Goal: Information Seeking & Learning: Learn about a topic

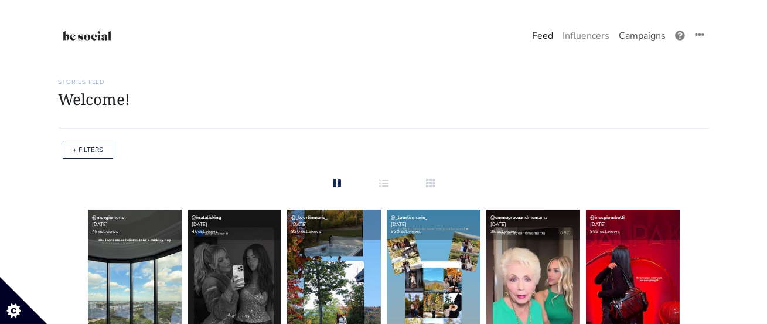
click at [624, 40] on link "Campaigns" at bounding box center [642, 35] width 56 height 23
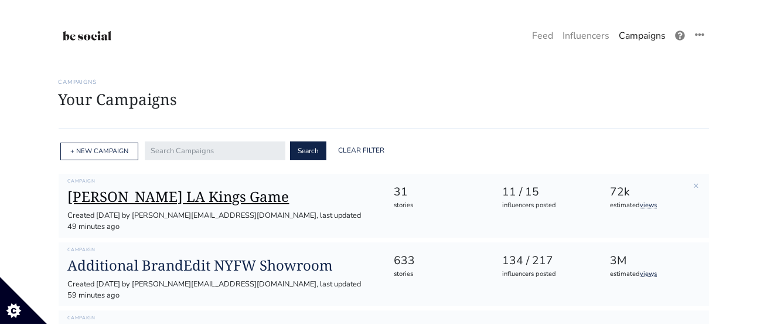
click at [201, 196] on h1 "[PERSON_NAME] LA Kings Game" at bounding box center [221, 196] width 307 height 17
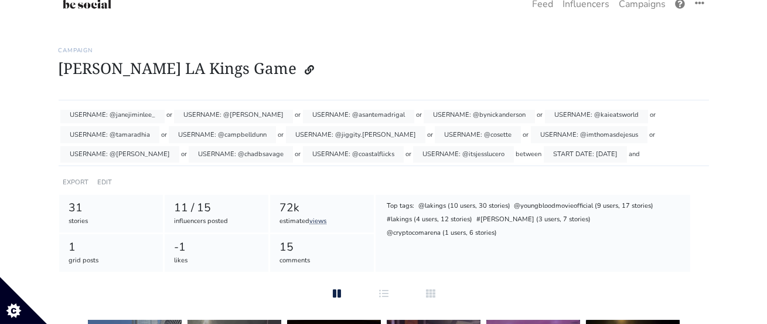
scroll to position [39, 0]
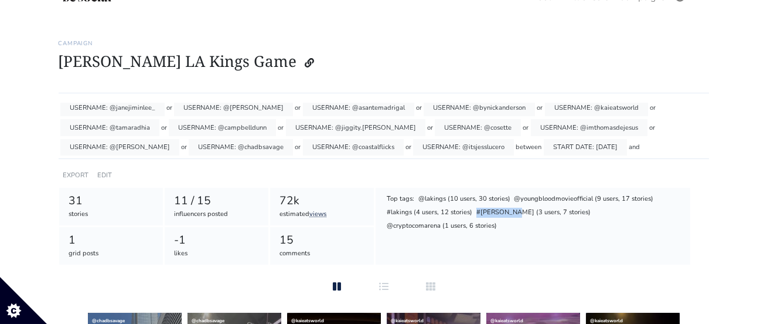
drag, startPoint x: 515, startPoint y: 213, endPoint x: 474, endPoint y: 216, distance: 41.2
click at [474, 216] on div "Top tags: @lakings (10 users, 30 stories) @youngbloodmovieofficial (9 users, 17…" at bounding box center [533, 212] width 296 height 41
drag, startPoint x: 590, startPoint y: 199, endPoint x: 507, endPoint y: 199, distance: 83.2
click at [507, 199] on div "Top tags: @lakings (10 users, 30 stories) @youngbloodmovieofficial (9 users, 17…" at bounding box center [533, 212] width 296 height 41
click at [514, 250] on div "Top tags: @lakings (10 users, 30 stories) @youngbloodmovieofficial (9 users, 17…" at bounding box center [533, 226] width 315 height 77
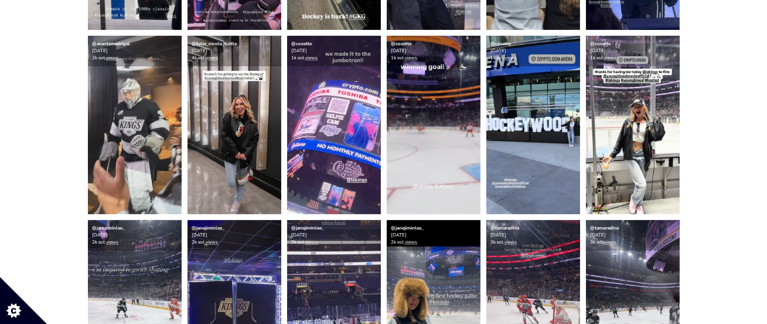
scroll to position [691, 0]
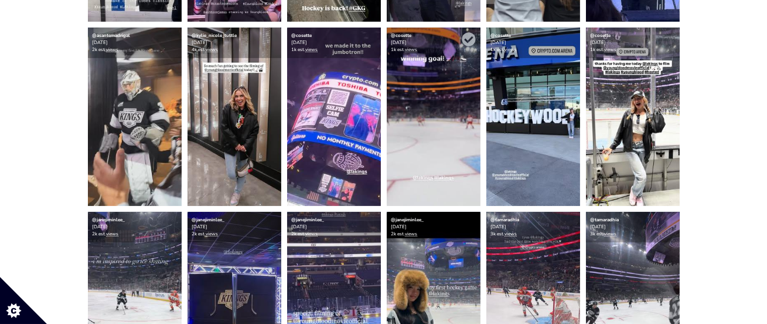
click at [431, 151] on img at bounding box center [434, 117] width 94 height 178
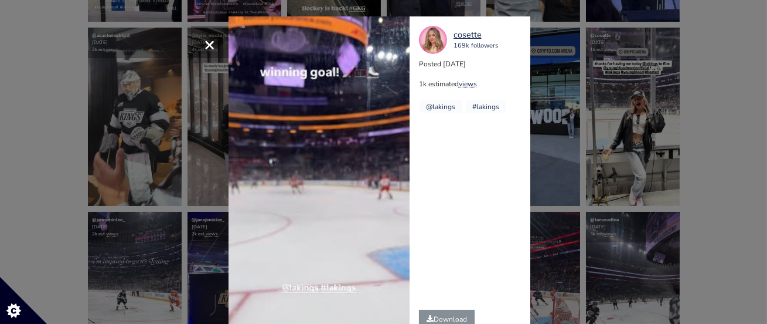
click at [210, 46] on span "×" at bounding box center [209, 44] width 11 height 25
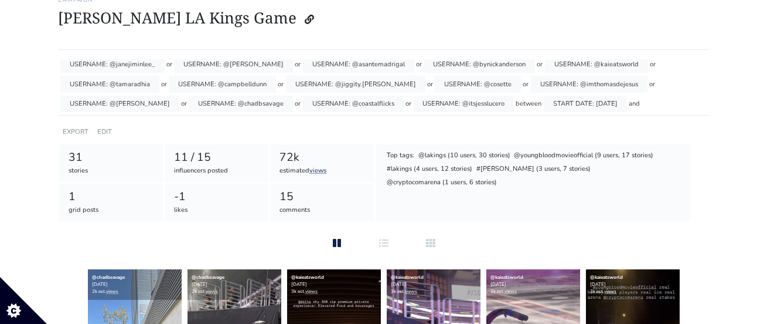
scroll to position [89, 0]
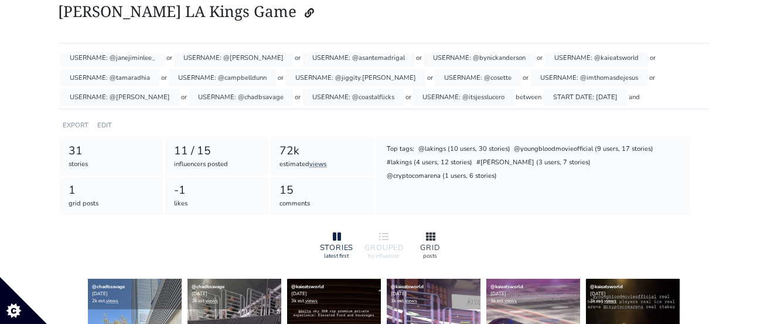
click at [431, 238] on icon at bounding box center [430, 236] width 9 height 8
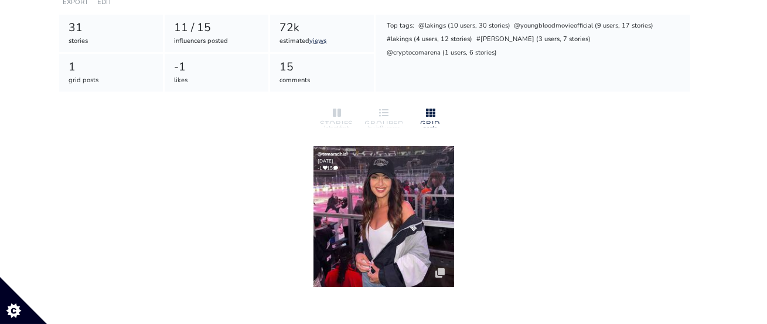
scroll to position [245, 0]
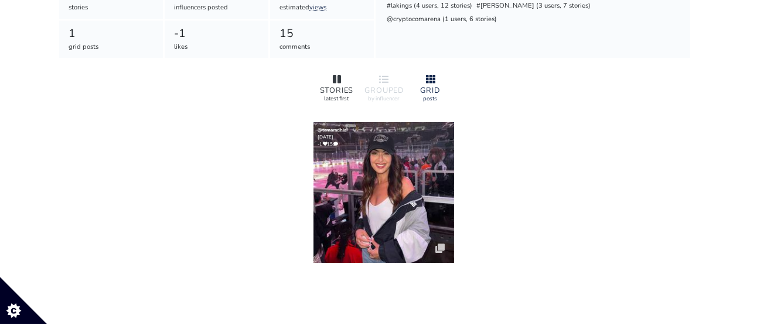
click at [339, 77] on icon at bounding box center [337, 79] width 8 height 8
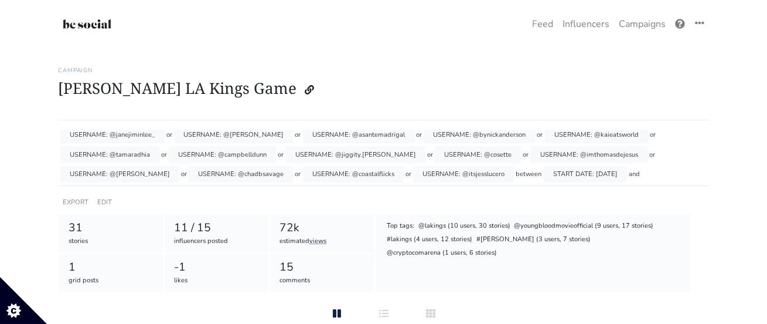
scroll to position [0, 0]
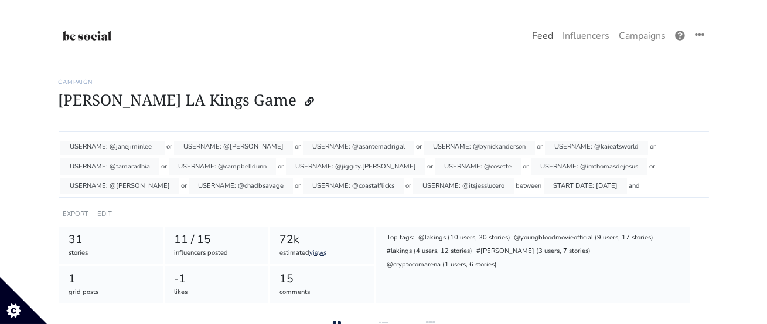
click at [545, 38] on link "Feed" at bounding box center [543, 35] width 30 height 23
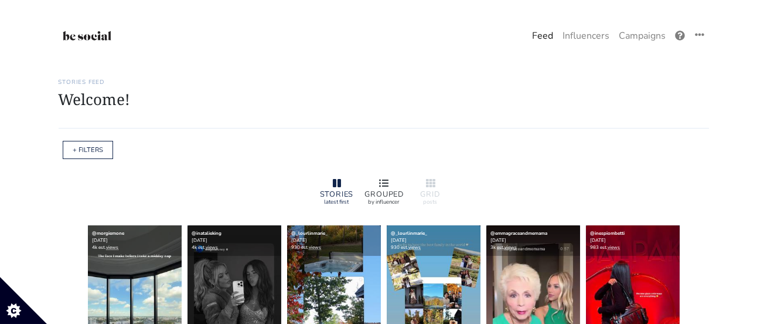
click at [387, 179] on icon at bounding box center [383, 183] width 9 height 8
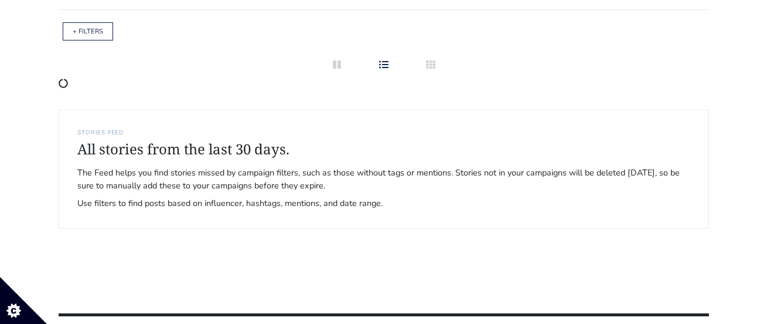
scroll to position [101, 0]
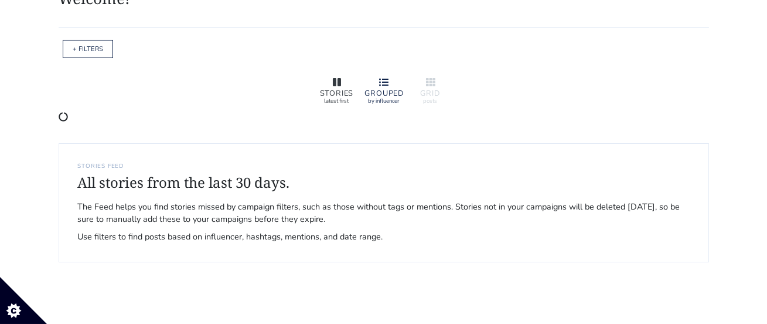
click at [338, 84] on icon at bounding box center [337, 81] width 8 height 8
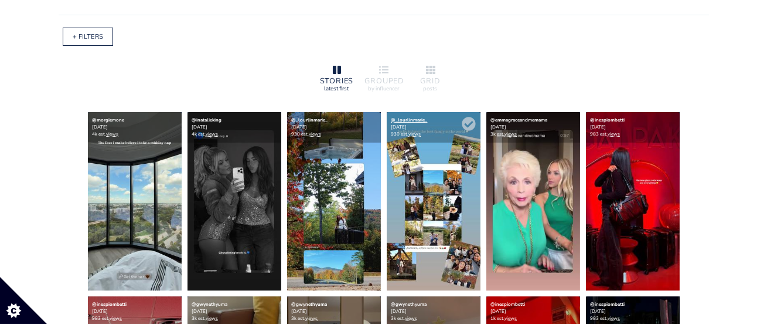
scroll to position [111, 0]
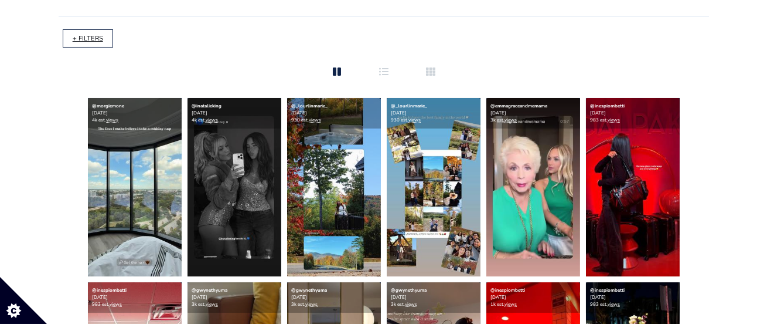
click at [91, 38] on link "+ FILTERS" at bounding box center [88, 38] width 30 height 9
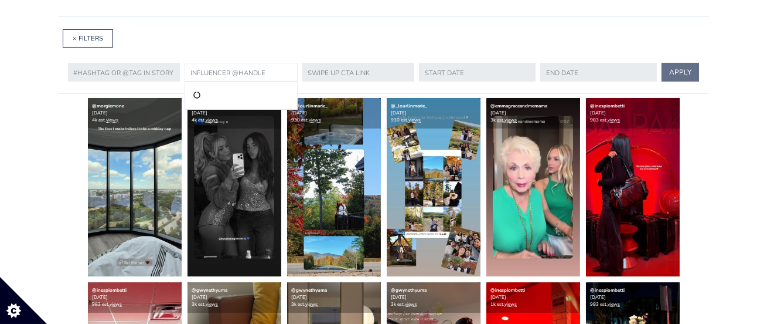
click at [230, 71] on input "text" at bounding box center [241, 72] width 113 height 19
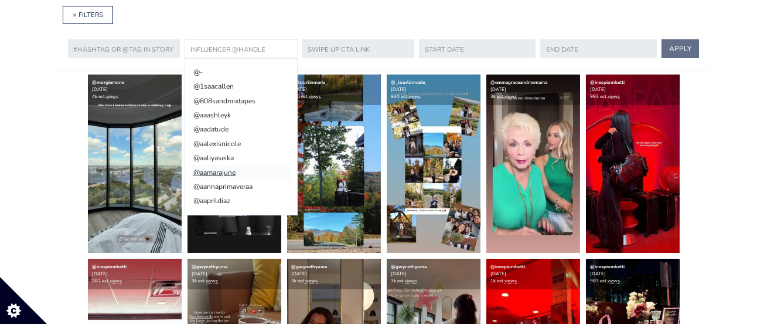
scroll to position [132, 0]
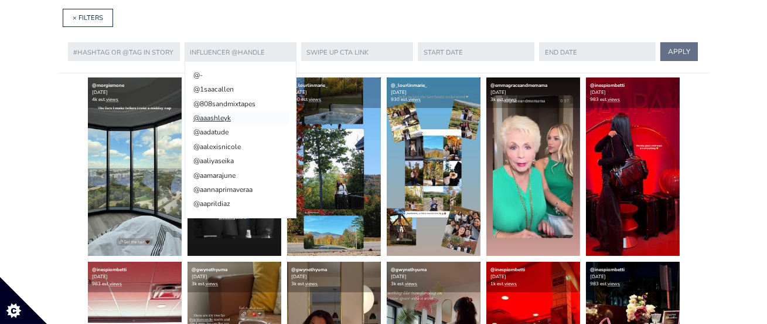
click at [223, 117] on li "@aaashleyk" at bounding box center [241, 118] width 98 height 14
type input "aaashleyk"
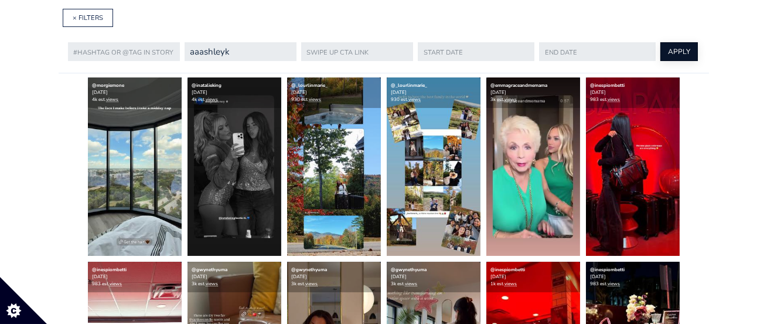
click at [661, 52] on button "APPLY" at bounding box center [680, 51] width 38 height 19
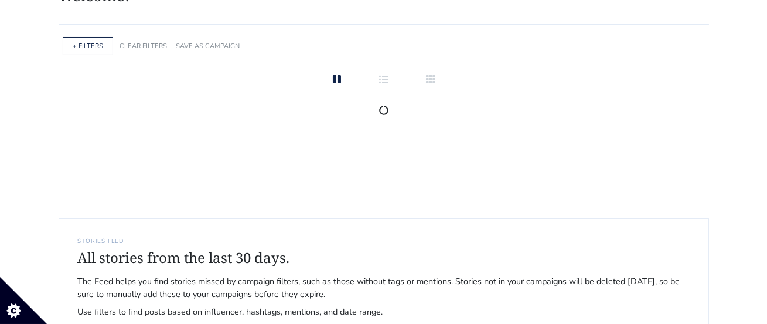
scroll to position [94, 0]
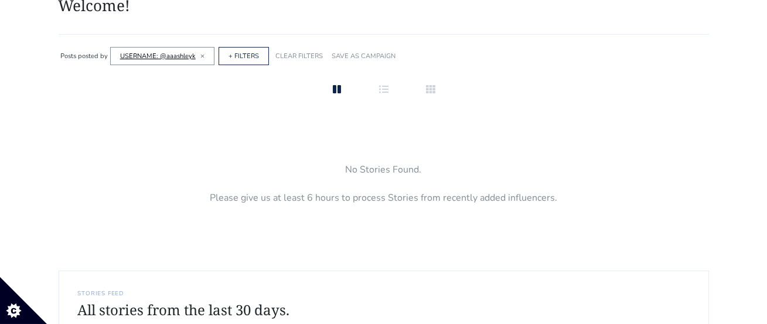
click at [164, 57] on link "USERNAME: @aaashleyk" at bounding box center [158, 56] width 76 height 9
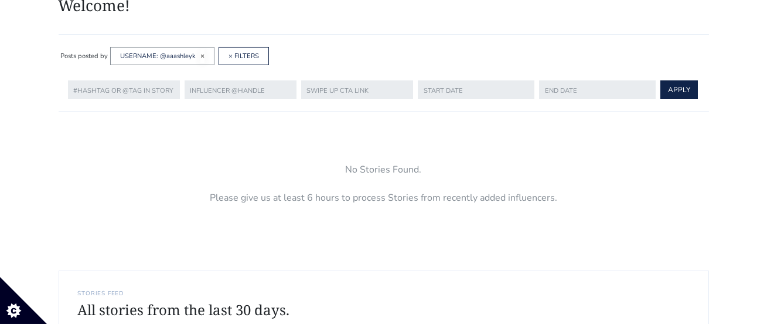
click at [201, 56] on span "×" at bounding box center [202, 55] width 4 height 9
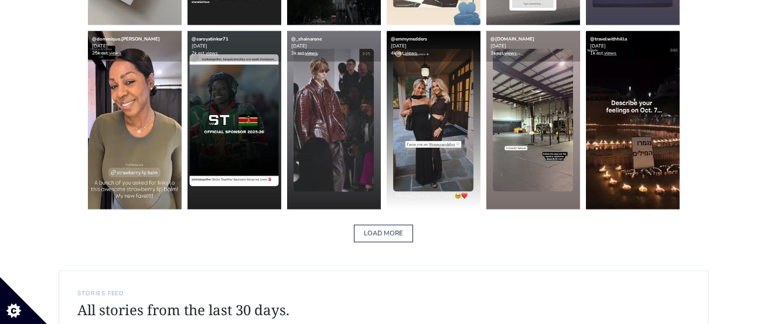
scroll to position [1837, 0]
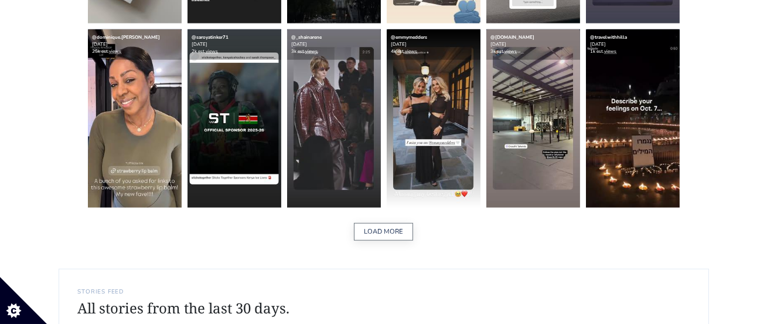
click at [385, 233] on button "LOAD MORE" at bounding box center [383, 232] width 59 height 18
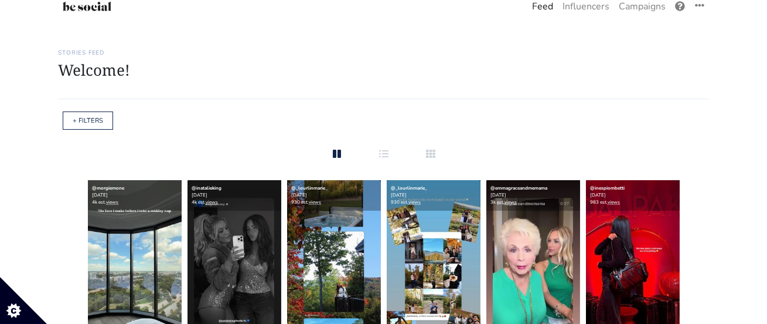
scroll to position [0, 0]
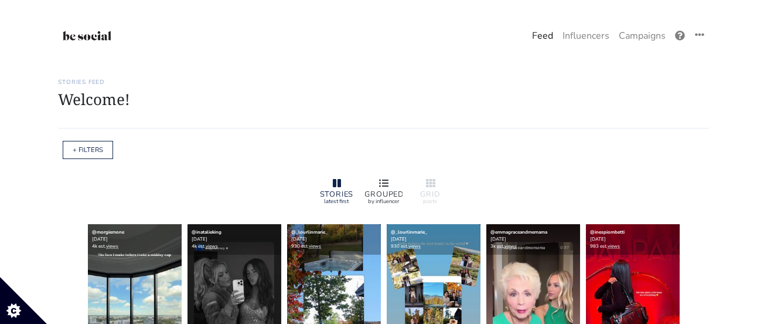
click at [393, 183] on div at bounding box center [384, 183] width 38 height 14
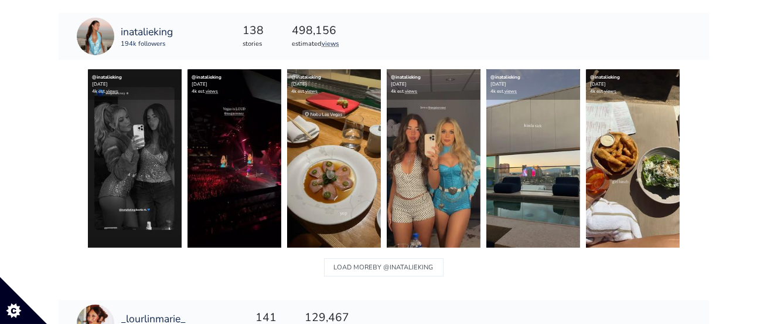
scroll to position [467, 0]
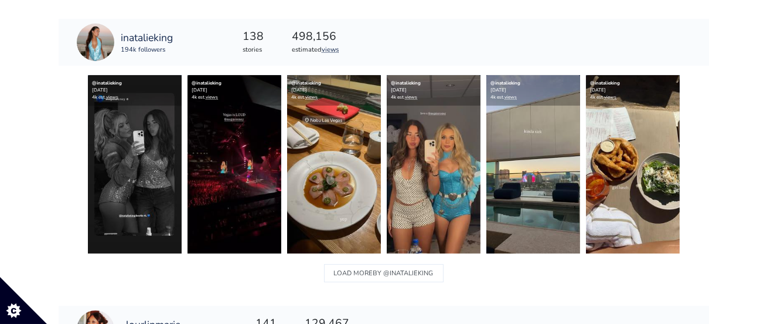
drag, startPoint x: 240, startPoint y: 41, endPoint x: 281, endPoint y: 40, distance: 40.5
click at [281, 40] on div "138 stories 498,156 estimated views" at bounding box center [291, 42] width 124 height 39
click at [383, 277] on span "BY @inatalieking" at bounding box center [403, 273] width 60 height 15
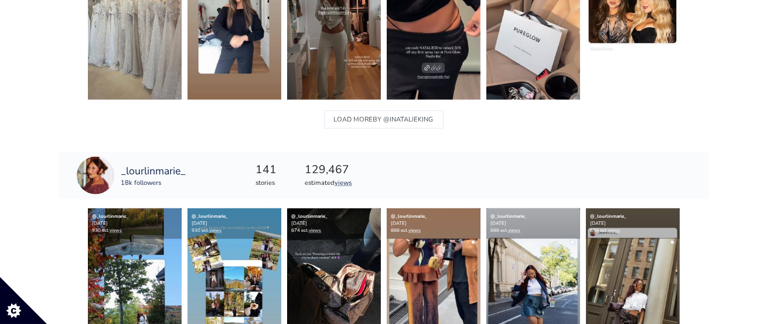
scroll to position [987, 0]
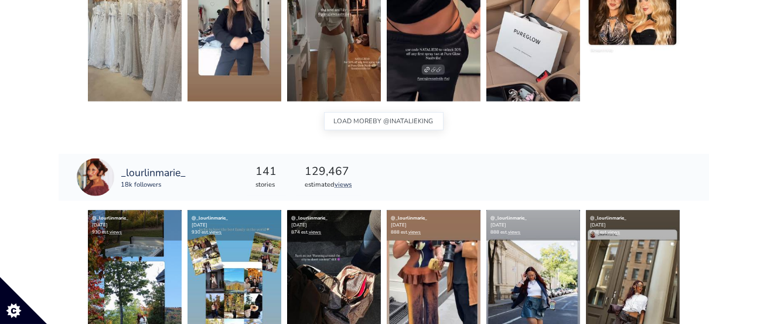
click at [405, 115] on span "BY @inatalieking" at bounding box center [403, 121] width 60 height 15
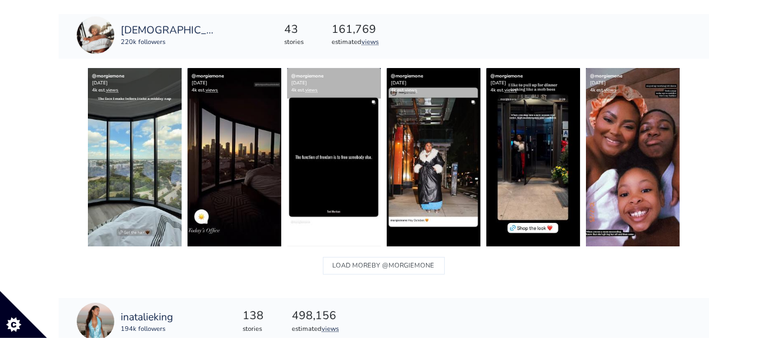
scroll to position [107, 0]
